Goal: Task Accomplishment & Management: Use online tool/utility

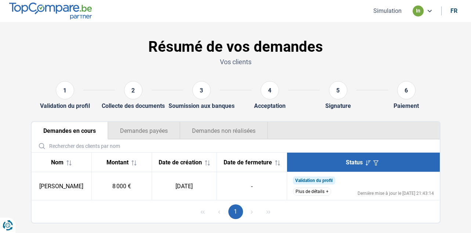
click at [386, 12] on button "Simulation" at bounding box center [387, 11] width 33 height 8
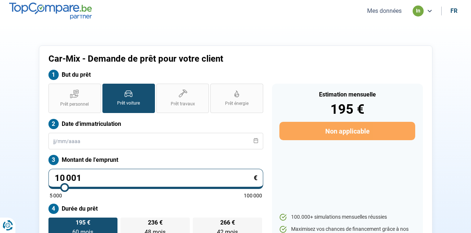
click at [391, 9] on button "Mes données" at bounding box center [384, 11] width 39 height 8
click at [382, 10] on button "Mes données" at bounding box center [384, 11] width 39 height 8
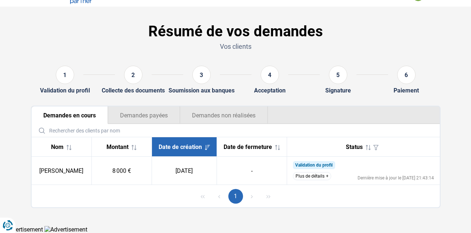
scroll to position [19, 0]
click at [311, 176] on button "Plus de détails" at bounding box center [312, 176] width 38 height 8
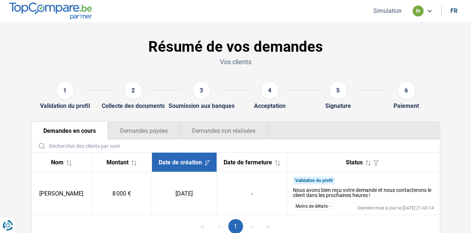
scroll to position [0, 0]
